Goal: Find contact information: Find contact information

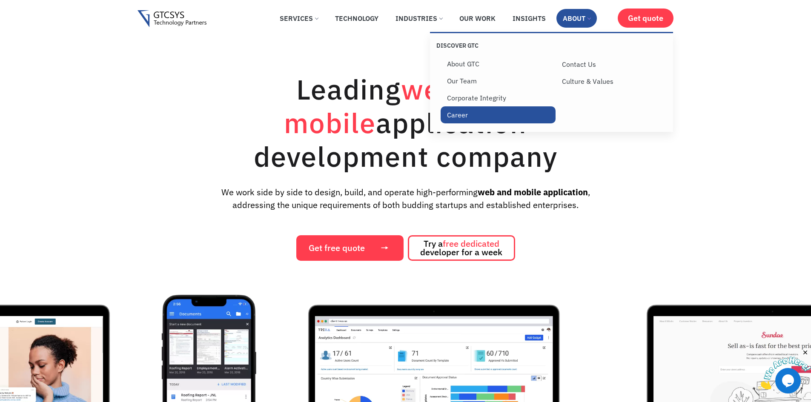
click at [474, 112] on link "Career" at bounding box center [497, 114] width 115 height 17
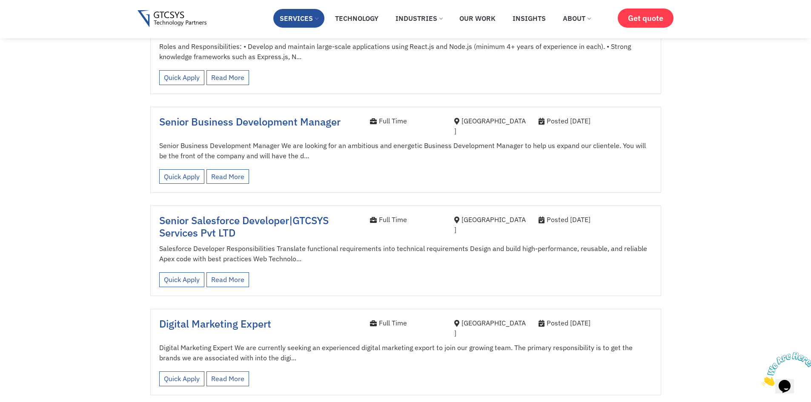
scroll to position [591, 0]
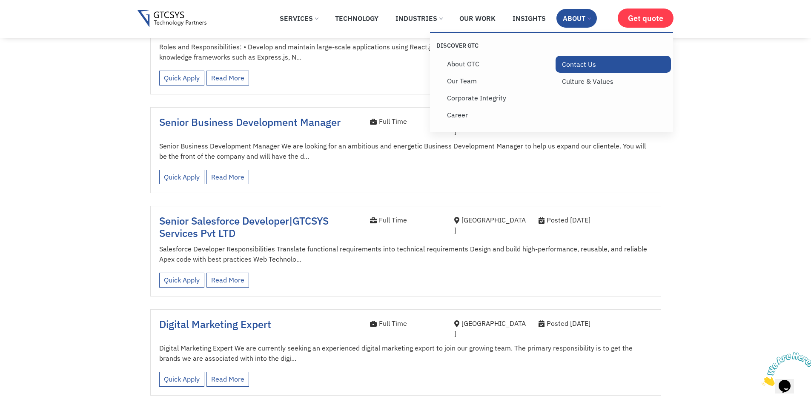
click at [594, 67] on link "Contact Us" at bounding box center [612, 64] width 115 height 17
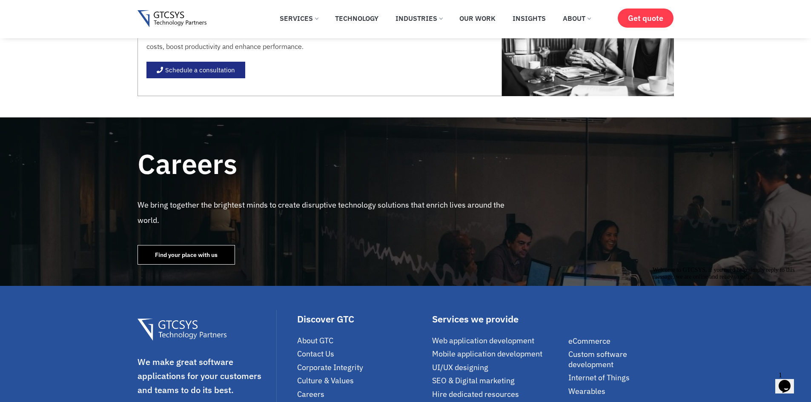
scroll to position [1213, 0]
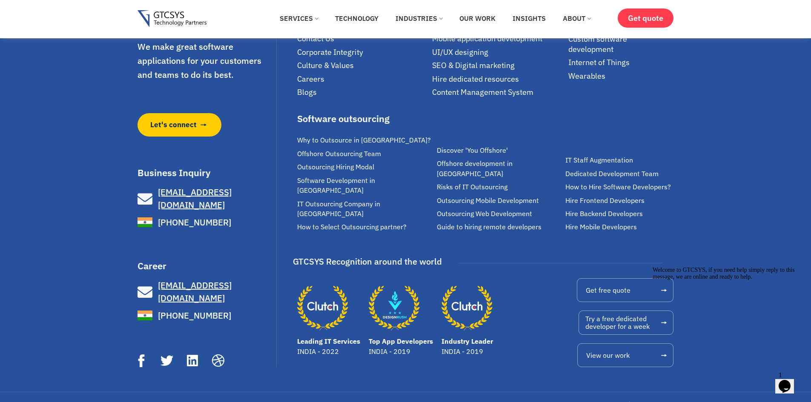
click at [194, 309] on span "[PHONE_NUMBER]" at bounding box center [193, 315] width 75 height 13
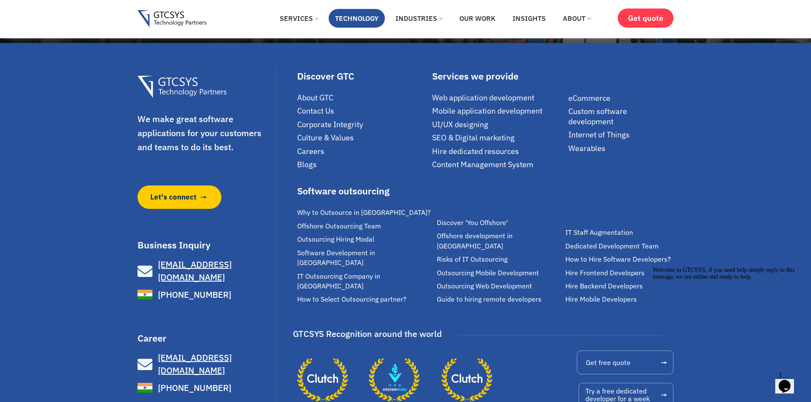
scroll to position [1140, 0]
